Goal: Book appointment/travel/reservation

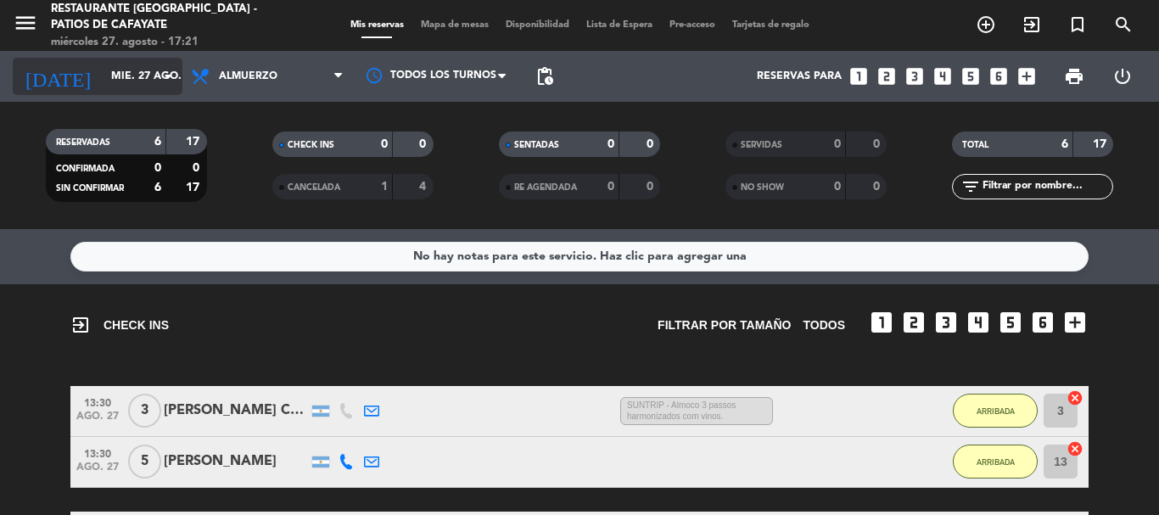
click at [143, 76] on input "mié. 27 ago." at bounding box center [174, 76] width 143 height 29
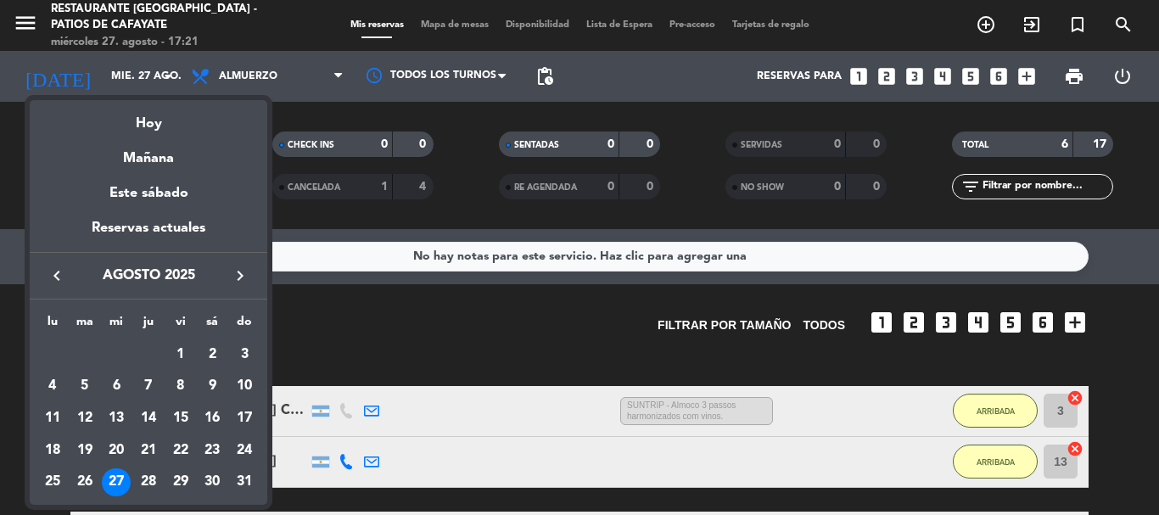
click at [58, 271] on icon "keyboard_arrow_left" at bounding box center [57, 276] width 20 height 20
click at [57, 270] on icon "keyboard_arrow_left" at bounding box center [57, 276] width 20 height 20
click at [57, 269] on icon "keyboard_arrow_left" at bounding box center [57, 276] width 20 height 20
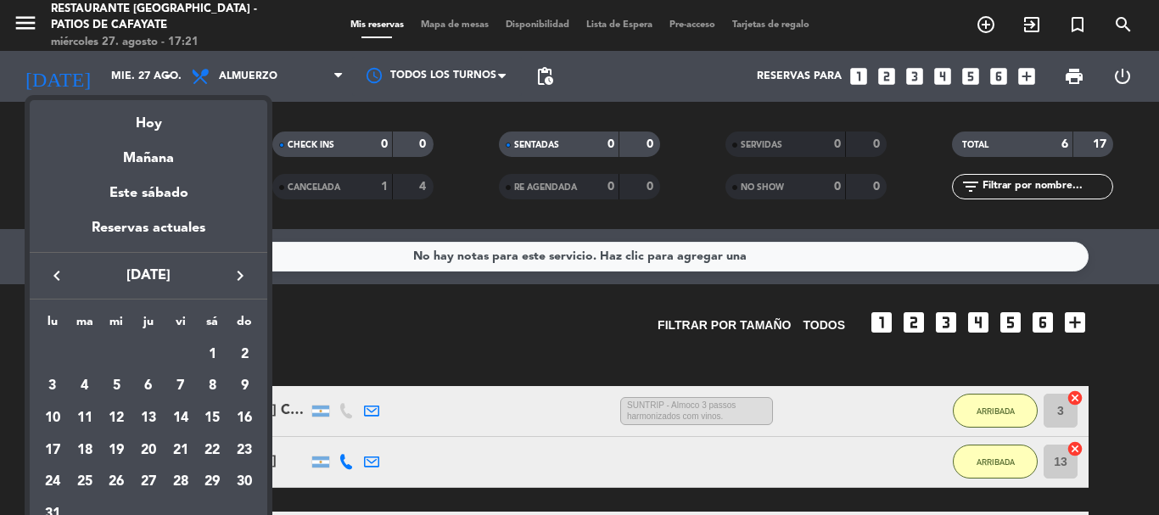
click at [57, 268] on icon "keyboard_arrow_left" at bounding box center [57, 276] width 20 height 20
click at [58, 268] on icon "keyboard_arrow_left" at bounding box center [57, 276] width 20 height 20
click at [59, 266] on icon "keyboard_arrow_left" at bounding box center [57, 276] width 20 height 20
click at [248, 274] on icon "keyboard_arrow_right" at bounding box center [240, 276] width 20 height 20
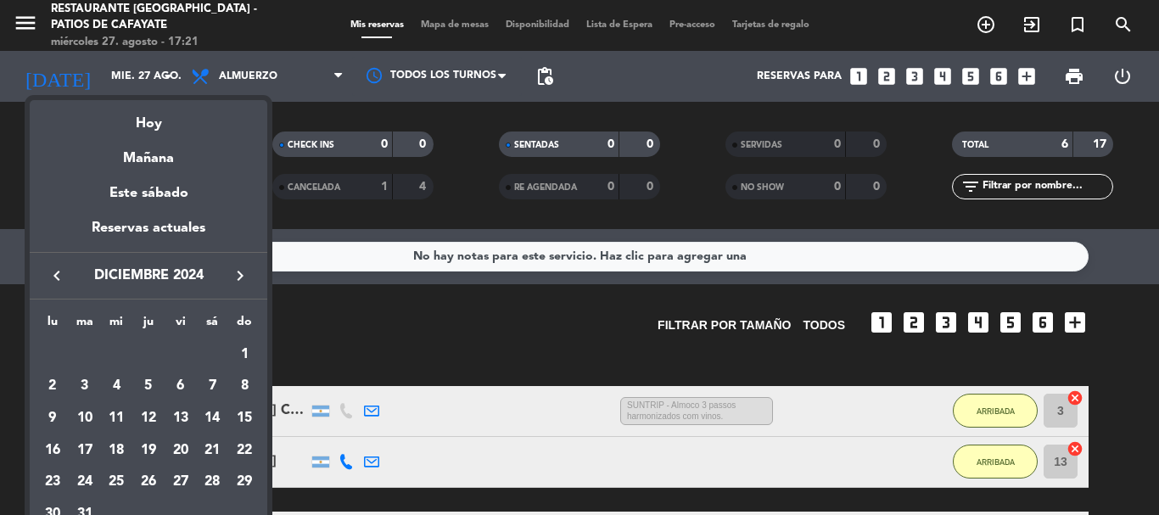
click at [248, 274] on icon "keyboard_arrow_right" at bounding box center [240, 276] width 20 height 20
click at [51, 272] on icon "keyboard_arrow_left" at bounding box center [57, 276] width 20 height 20
click at [116, 483] on div "22" at bounding box center [116, 482] width 29 height 29
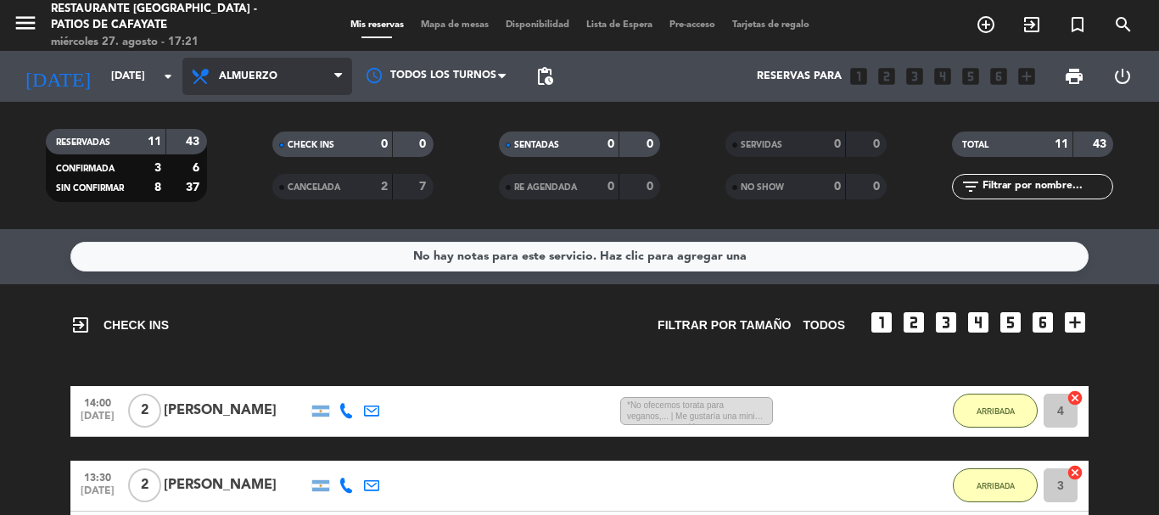
click at [254, 79] on span "Almuerzo" at bounding box center [248, 76] width 59 height 12
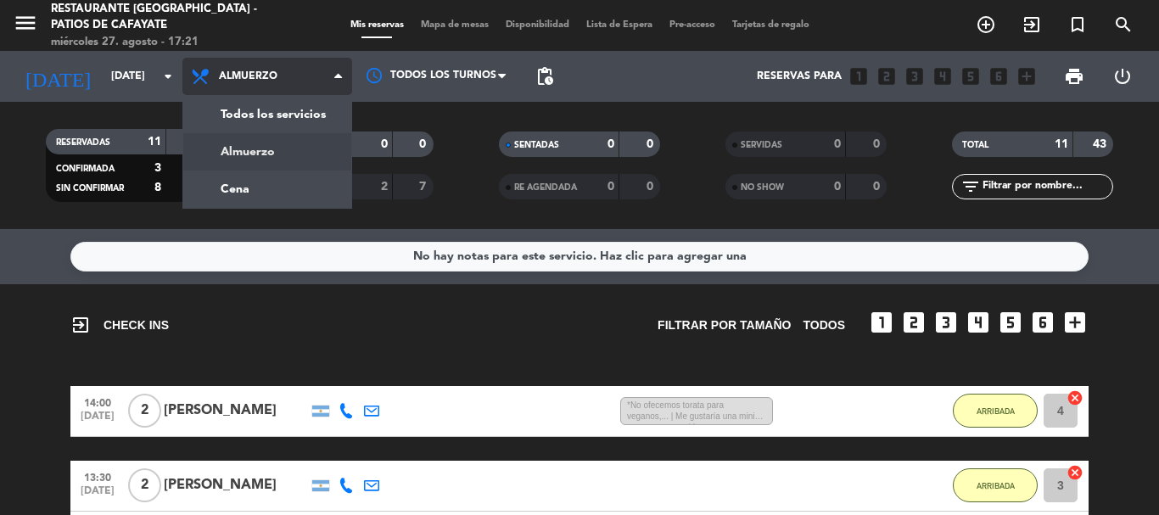
click at [246, 166] on div "menu Restaurante La Rosa - Patios de Cafayate miércoles 27. agosto - 17:21 Mis …" at bounding box center [579, 114] width 1159 height 229
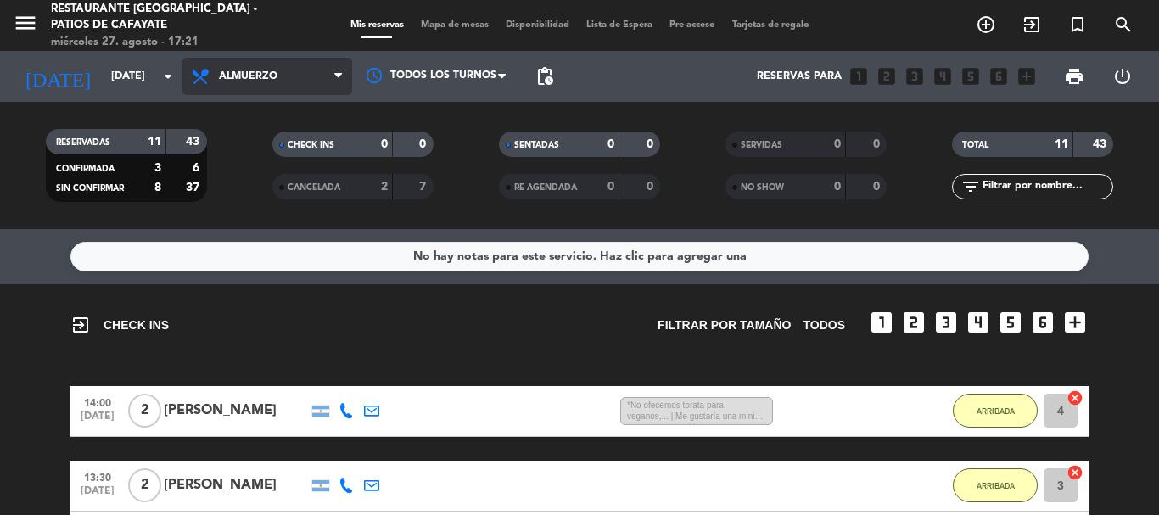
click at [240, 90] on span "Almuerzo" at bounding box center [267, 76] width 170 height 37
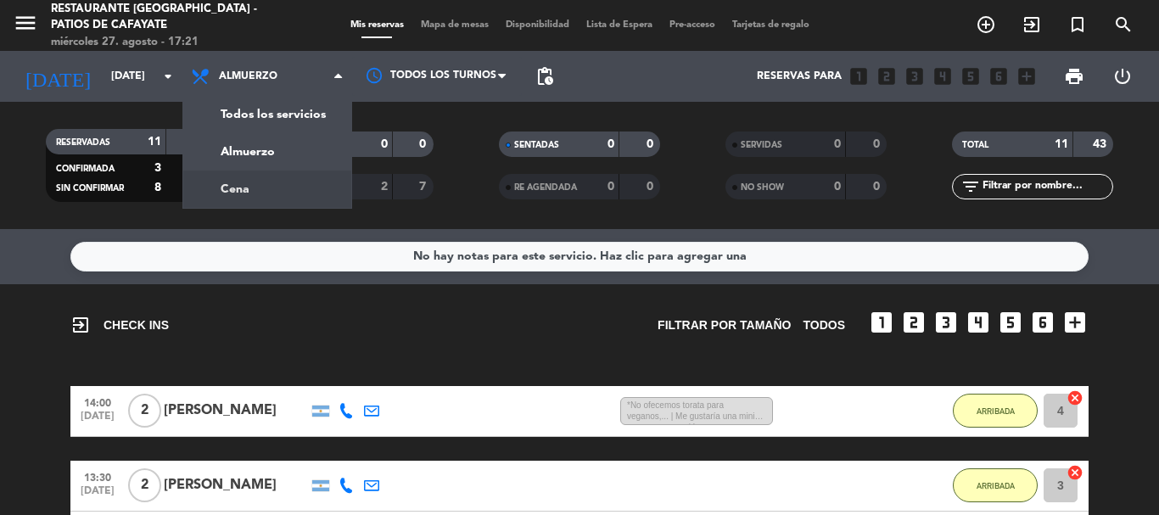
click at [256, 185] on div "menu Restaurante La Rosa - Patios de Cafayate miércoles 27. agosto - 17:21 Mis …" at bounding box center [579, 114] width 1159 height 229
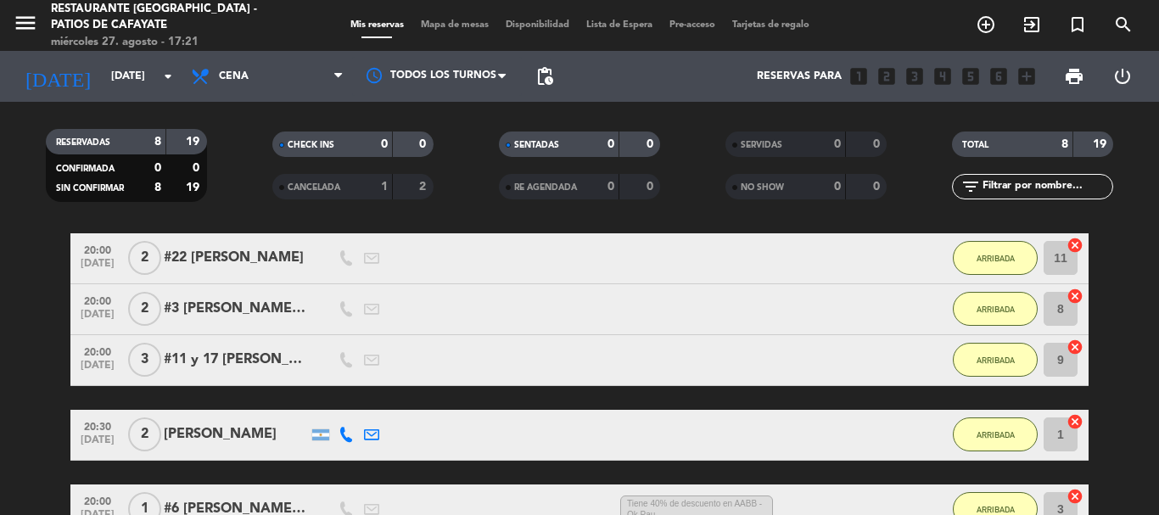
scroll to position [85, 0]
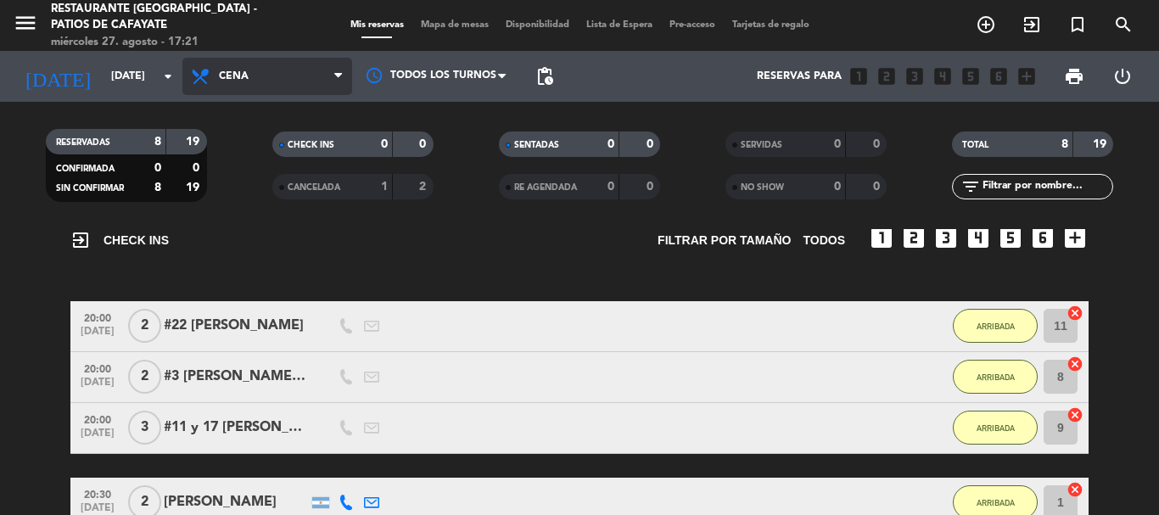
click at [223, 77] on span "Cena" at bounding box center [234, 76] width 30 height 12
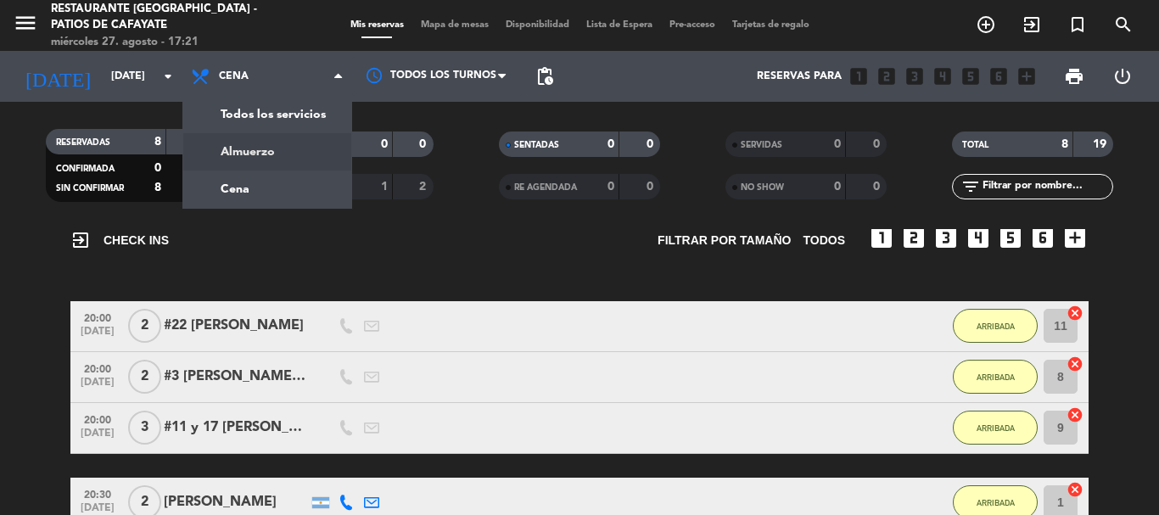
click at [219, 141] on div "menu Restaurante La Rosa - Patios de Cafayate miércoles 27. agosto - 17:21 Mis …" at bounding box center [579, 114] width 1159 height 229
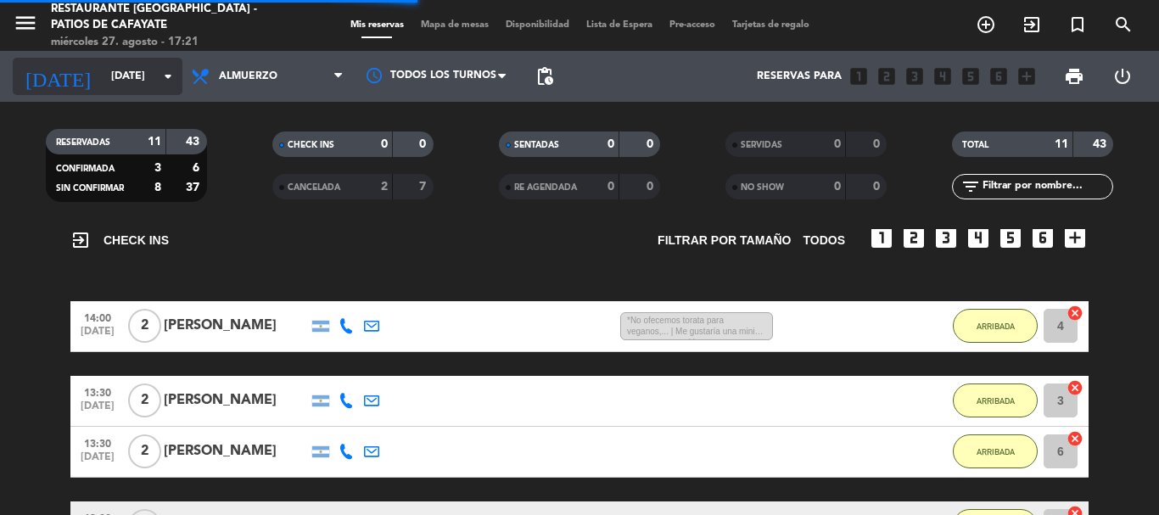
click at [129, 78] on input "[DATE]" at bounding box center [174, 76] width 143 height 29
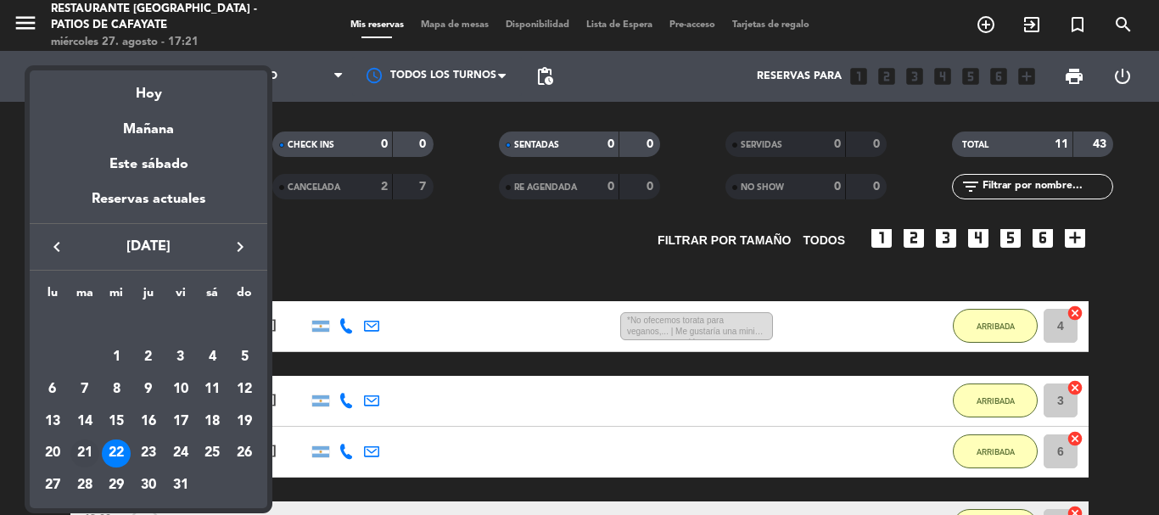
click at [88, 441] on div "21" at bounding box center [84, 454] width 29 height 29
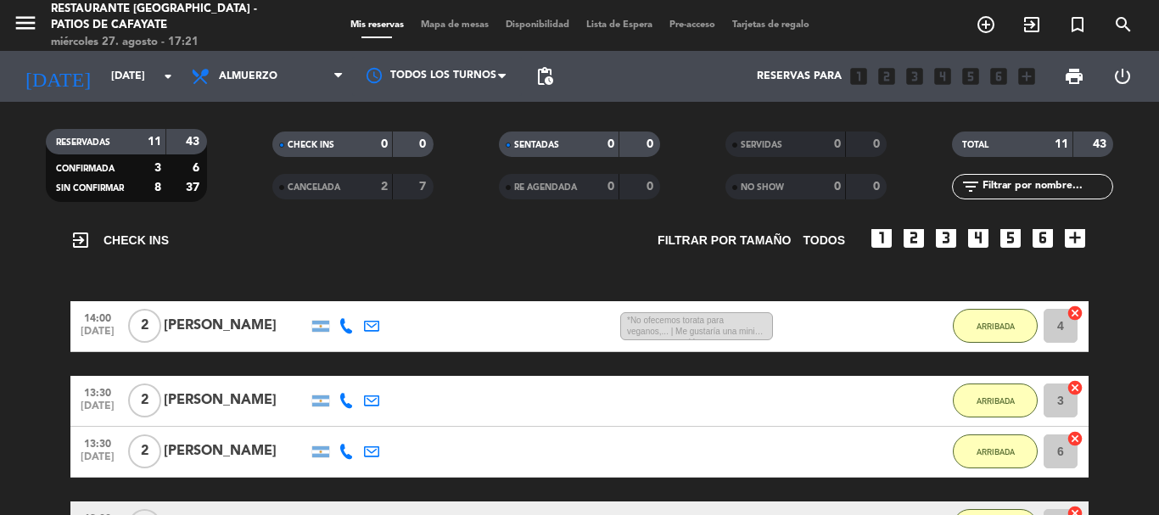
type input "[DATE]"
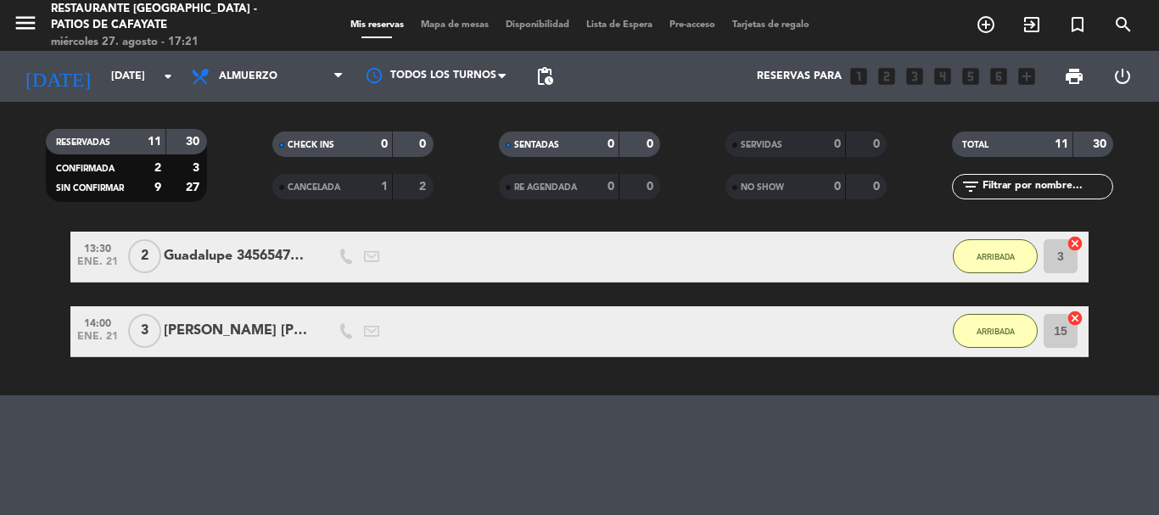
scroll to position [781, 0]
